Goal: Information Seeking & Learning: Check status

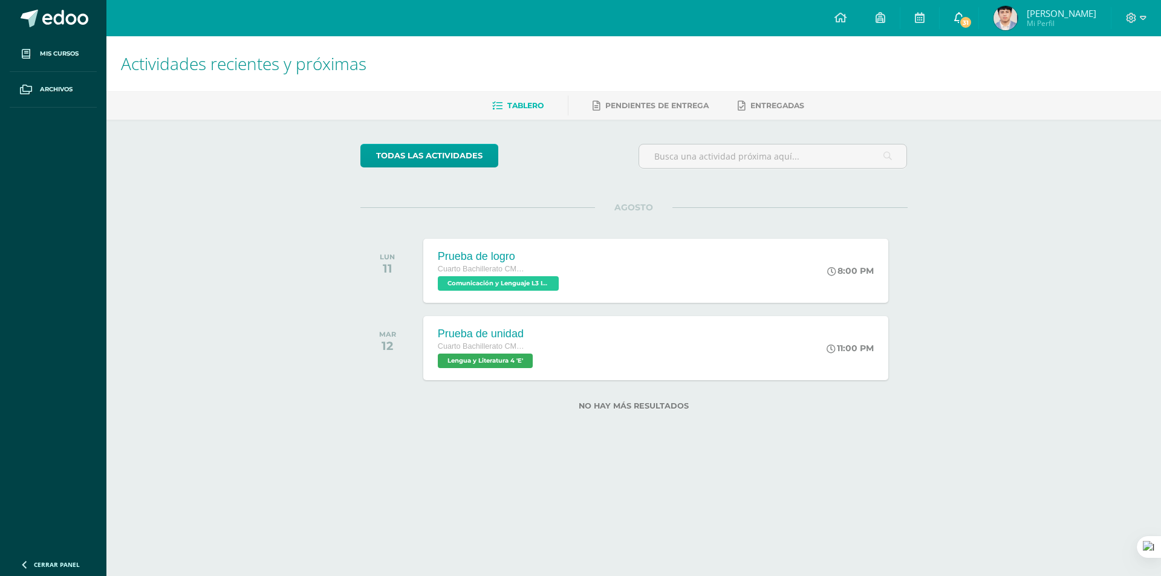
click at [978, 11] on link "31" at bounding box center [959, 18] width 39 height 36
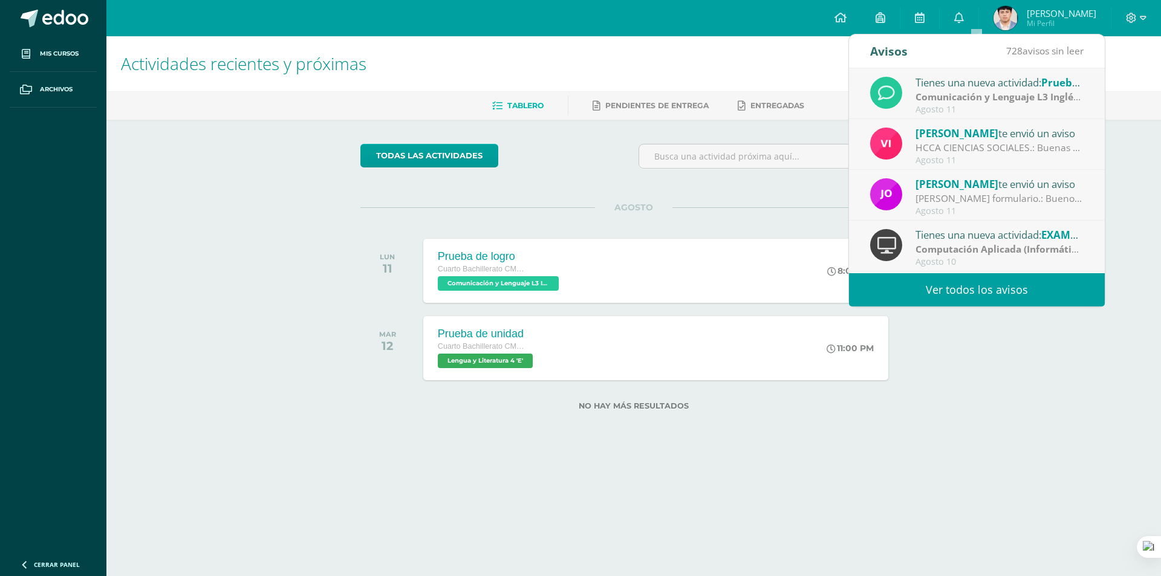
click at [1012, 190] on div "Jorge Lemus te envió un aviso" at bounding box center [1000, 184] width 168 height 16
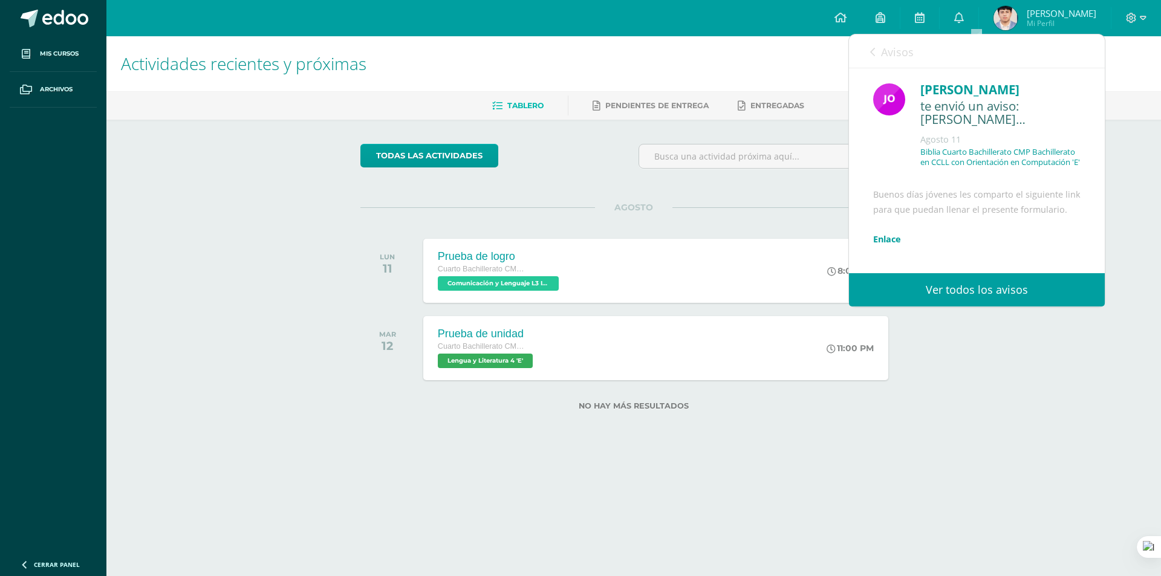
click at [887, 245] on link "Enlace" at bounding box center [887, 238] width 28 height 11
click at [888, 45] on span "Avisos" at bounding box center [897, 52] width 33 height 15
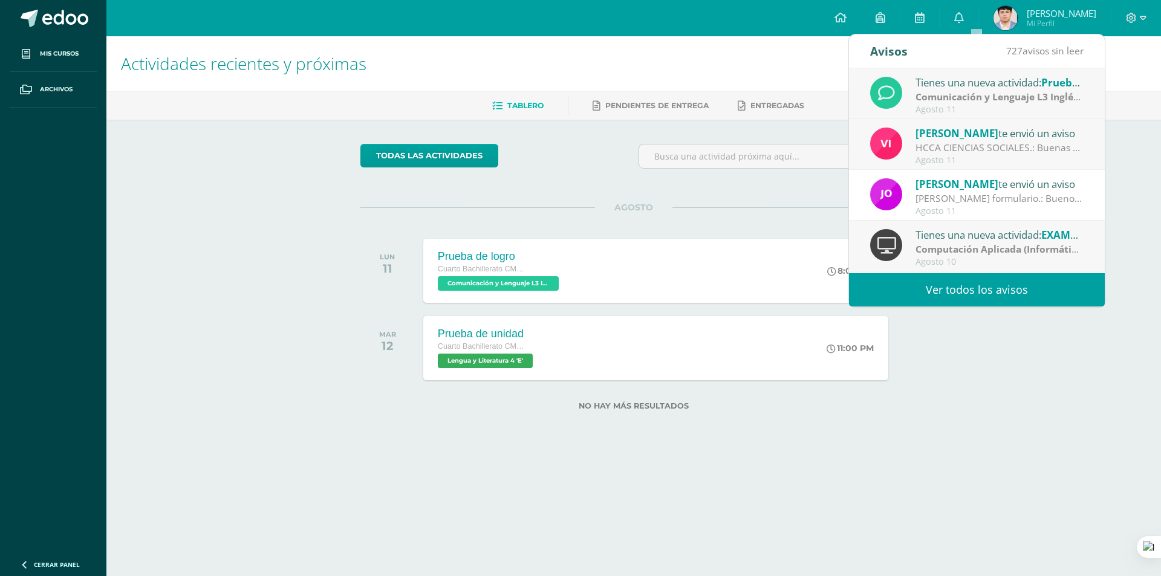
scroll to position [201, 0]
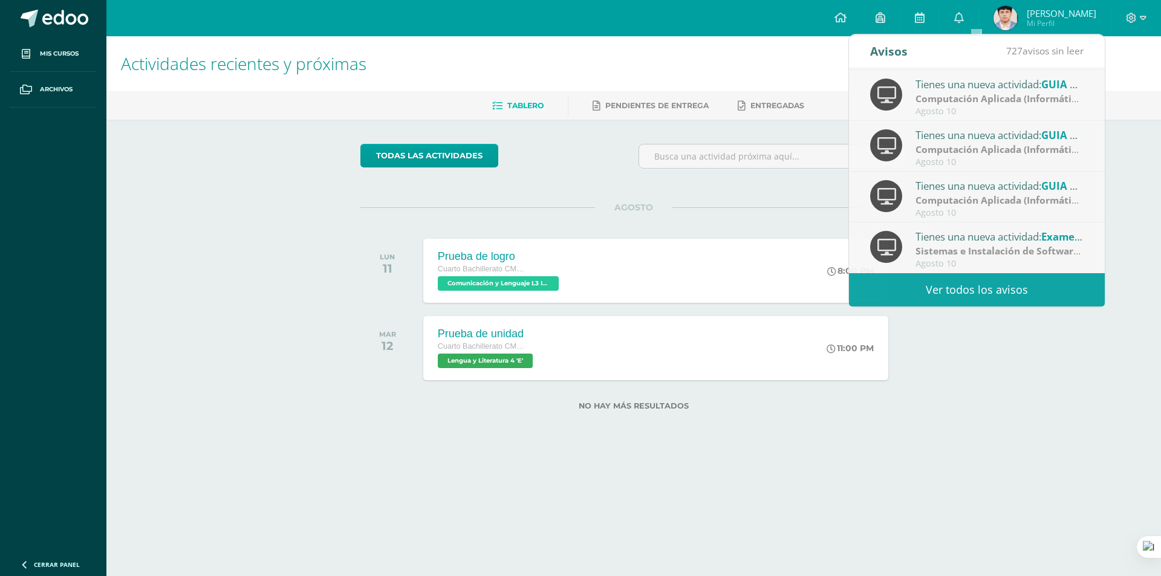
click at [1036, 19] on span "Luis Stuardo Mi Perfil" at bounding box center [1045, 18] width 108 height 24
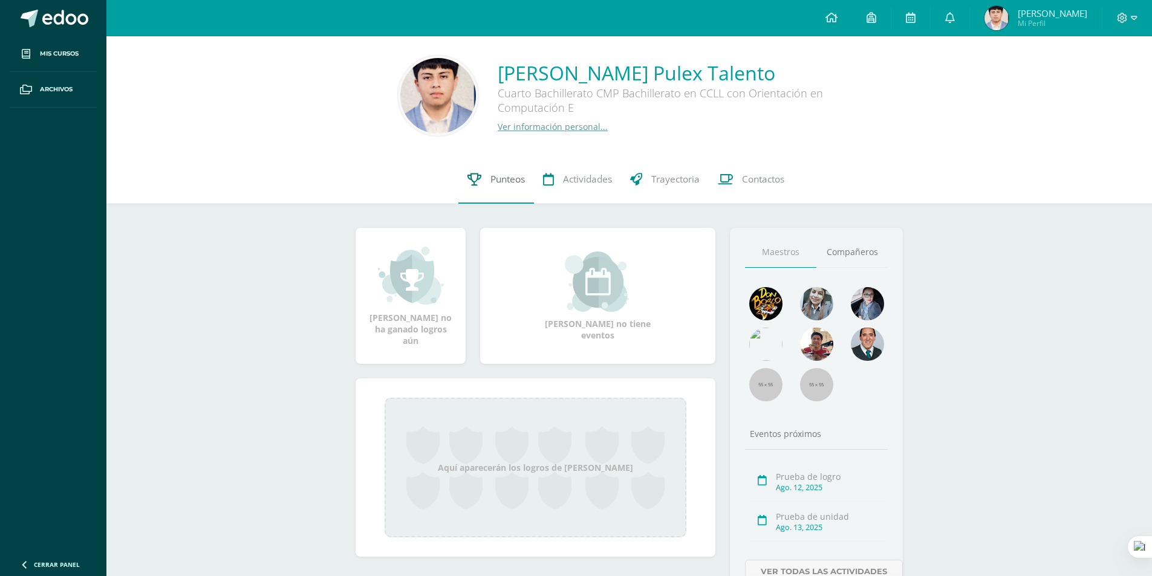
click at [495, 193] on link "Punteos" at bounding box center [496, 179] width 76 height 48
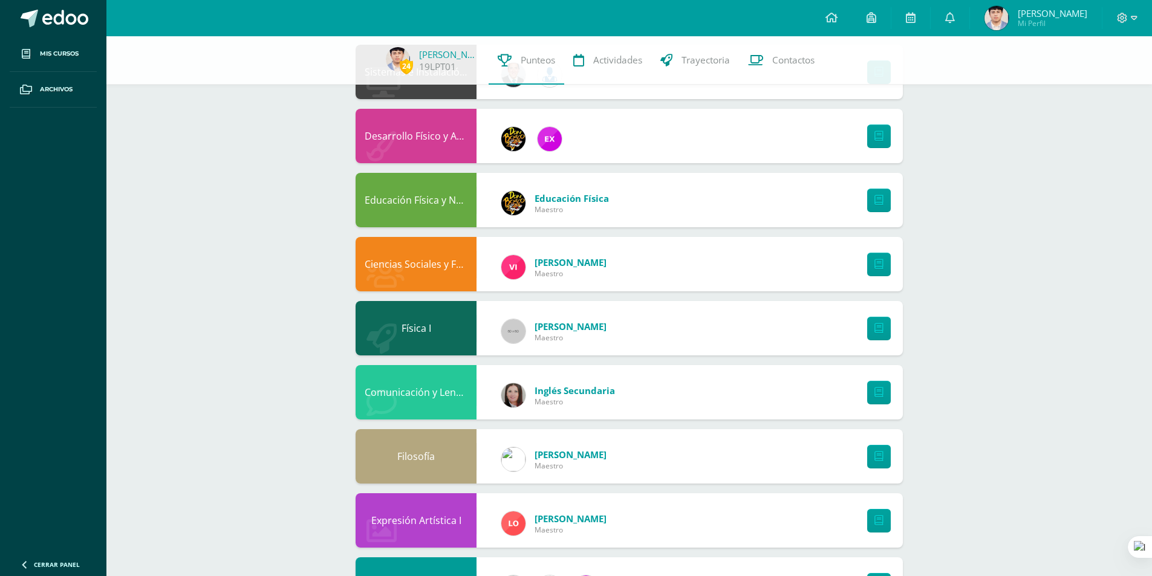
scroll to position [910, 0]
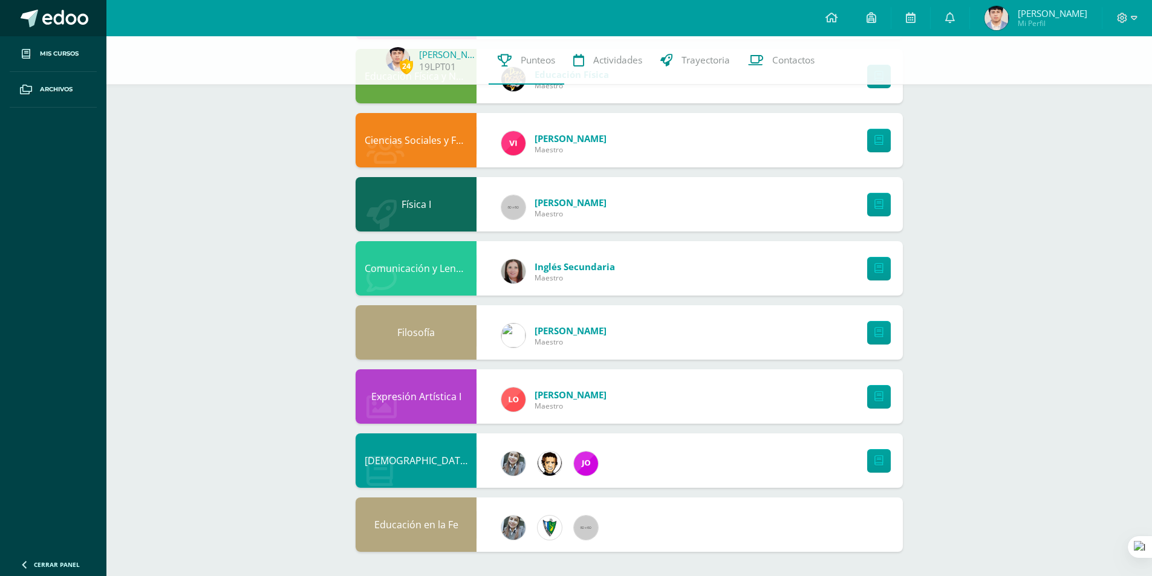
click at [101, 25] on link at bounding box center [53, 18] width 106 height 36
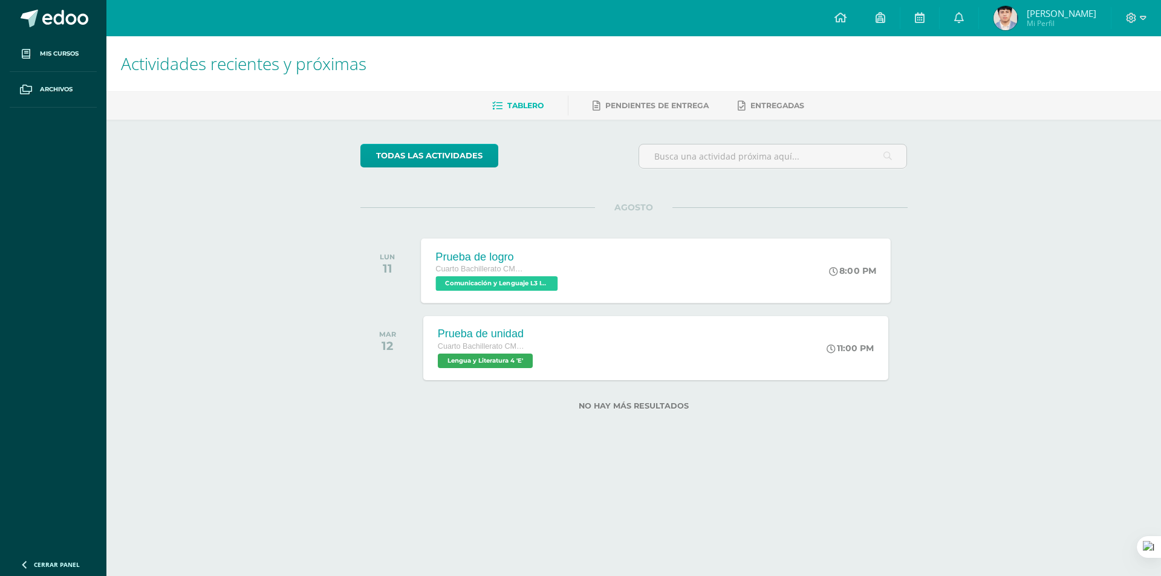
click at [461, 283] on span "Comunicación y Lenguaje L3 Inglés 'E'" at bounding box center [496, 283] width 122 height 15
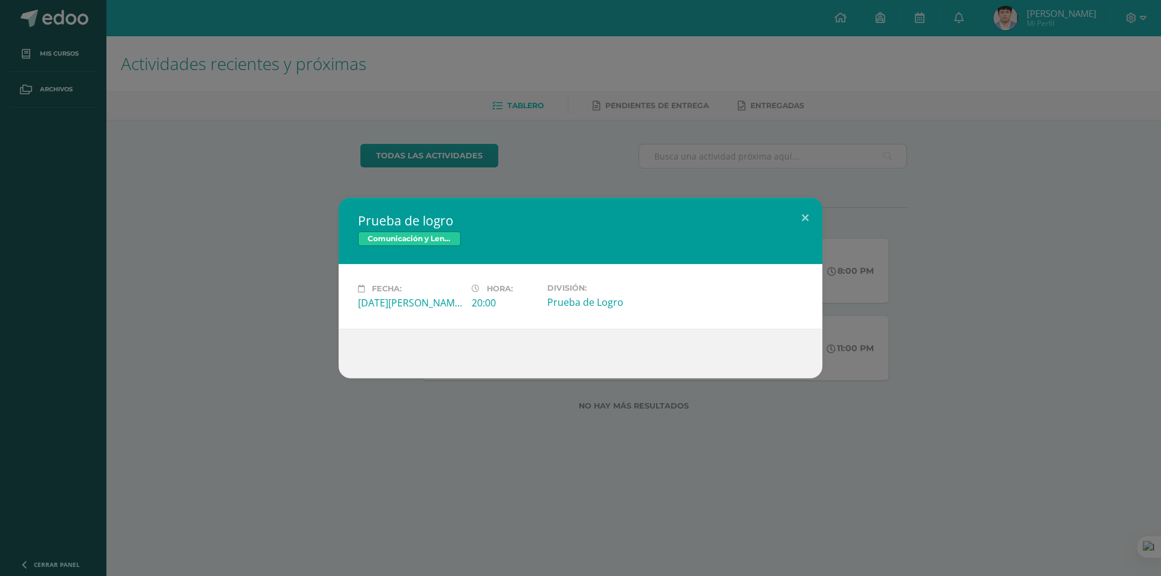
click at [235, 334] on div "Prueba de logro Comunicación y Lenguaje L3 Inglés Fecha: Lunes 11 de Agosto Hor…" at bounding box center [580, 288] width 1151 height 181
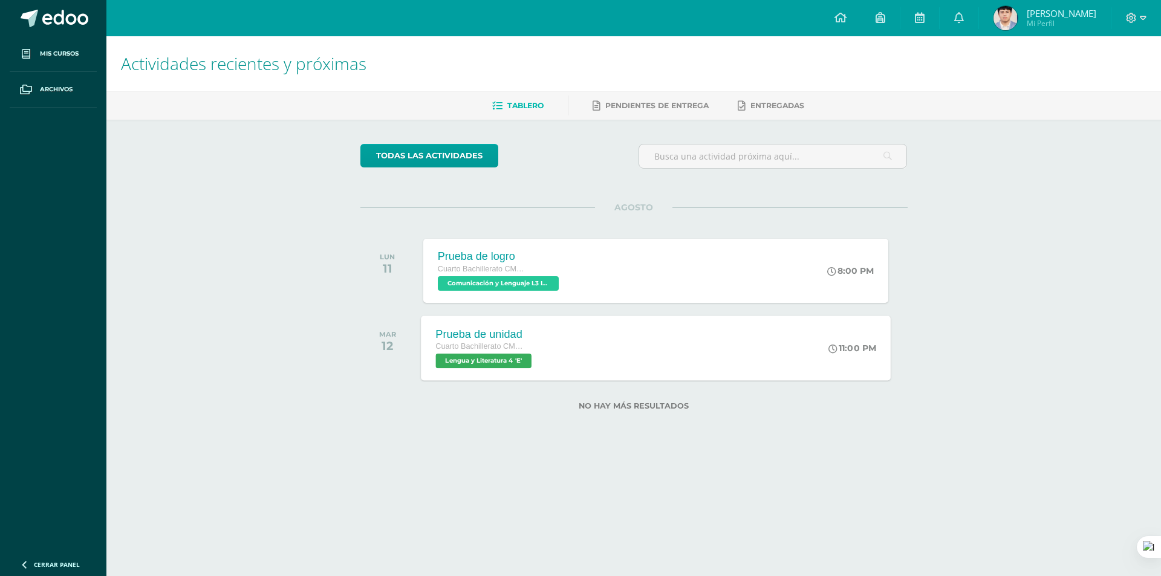
click at [461, 351] on span "Cuarto Bachillerato CMP Bachillerato en CCLL con Orientación en Computación" at bounding box center [481, 346] width 92 height 8
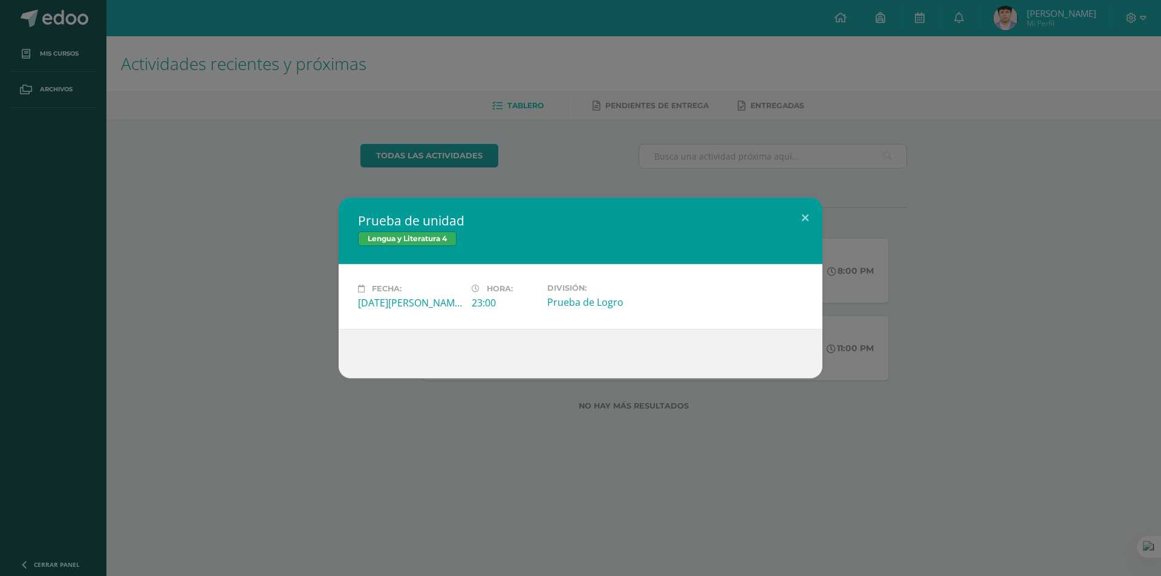
click at [249, 371] on div "Prueba de unidad Lengua y Literatura 4 Fecha: Martes 12 de Agosto Hora: 23:00 D…" at bounding box center [580, 288] width 1151 height 181
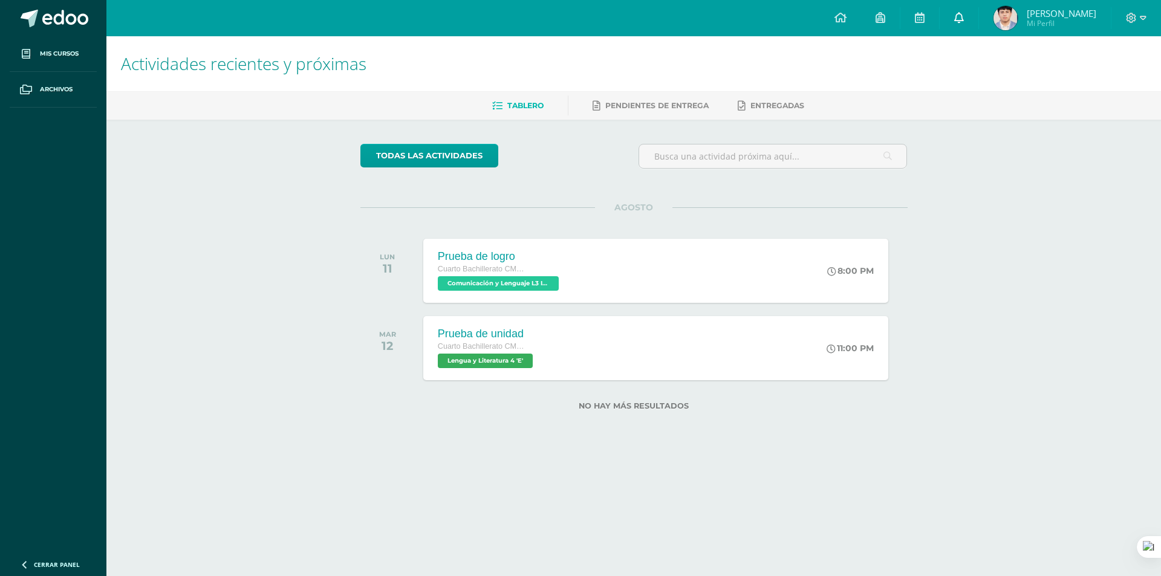
click at [974, 25] on link at bounding box center [959, 18] width 39 height 36
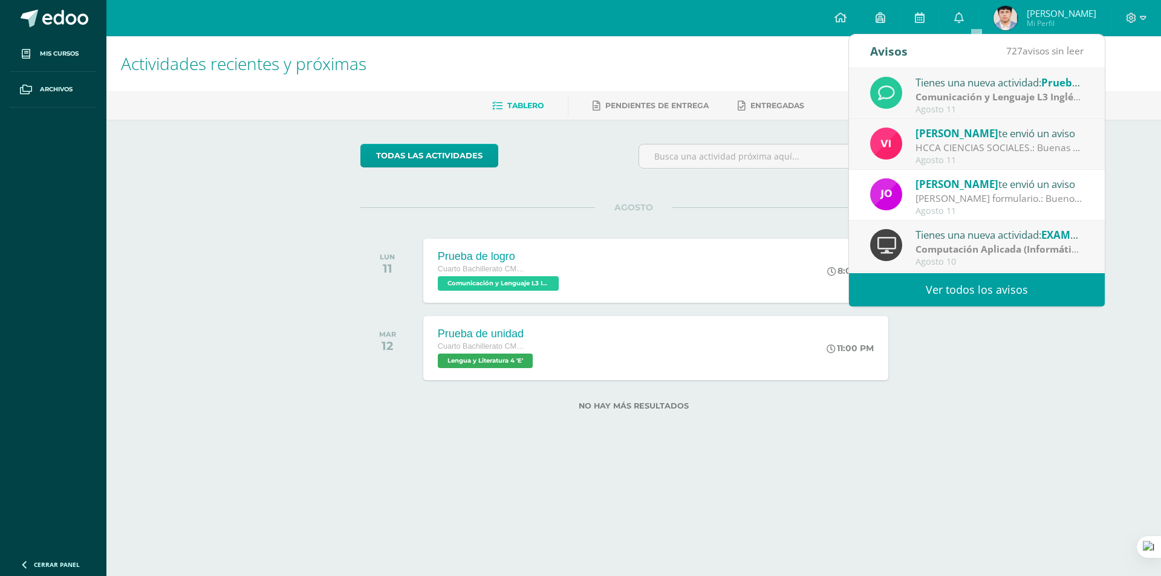
click at [952, 305] on link "Ver todos los avisos" at bounding box center [977, 289] width 256 height 33
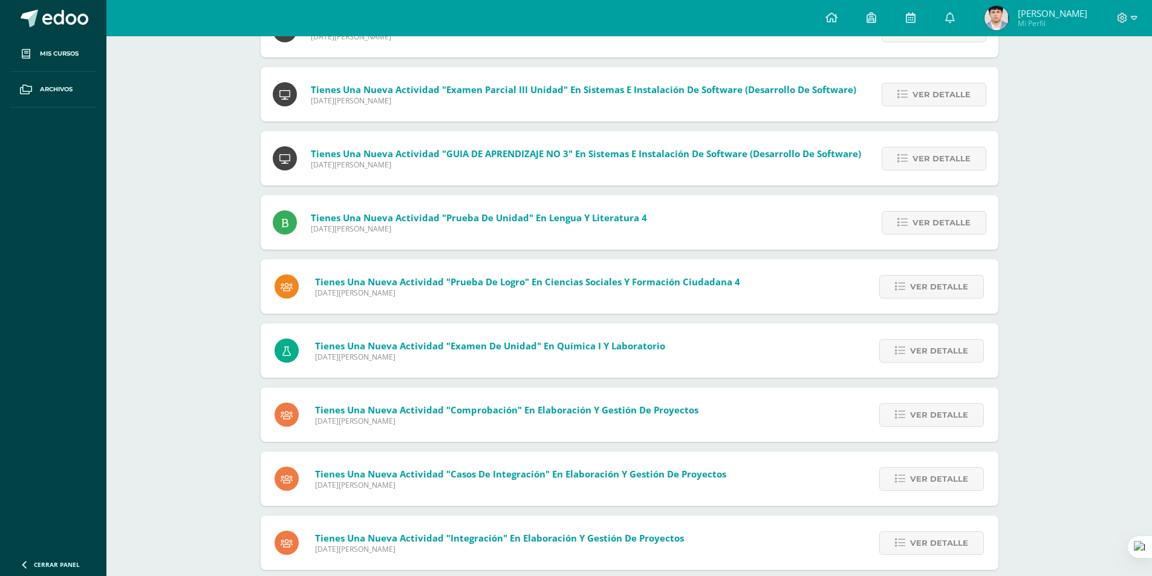
scroll to position [830, 0]
